Goal: Task Accomplishment & Management: Complete application form

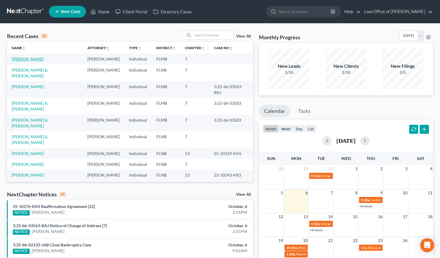
click at [30, 61] on link "[PERSON_NAME]" at bounding box center [28, 58] width 32 height 5
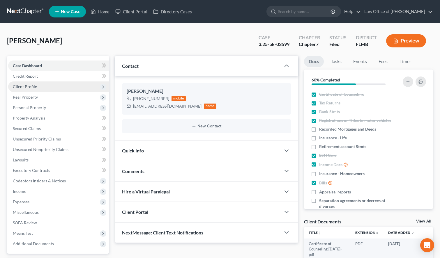
click at [38, 86] on span "Client Profile" at bounding box center [58, 86] width 101 height 10
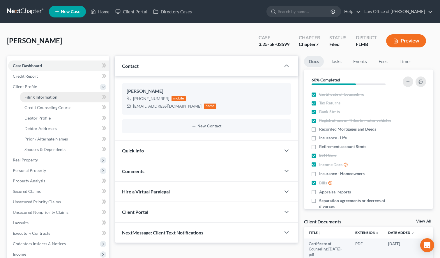
click at [41, 97] on span "Filing Information" at bounding box center [40, 97] width 33 height 5
select select "1"
select select "0"
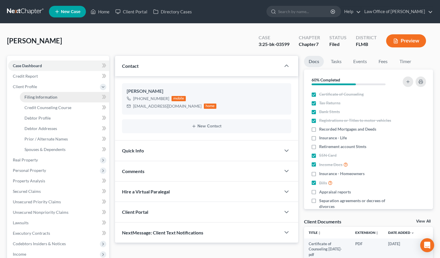
select select "9"
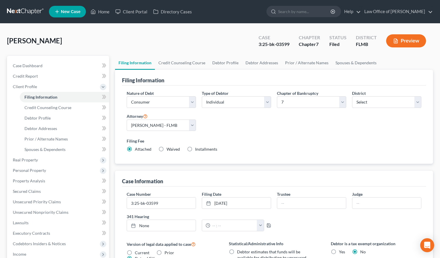
click at [22, 14] on link at bounding box center [25, 11] width 37 height 10
